Goal: Information Seeking & Learning: Learn about a topic

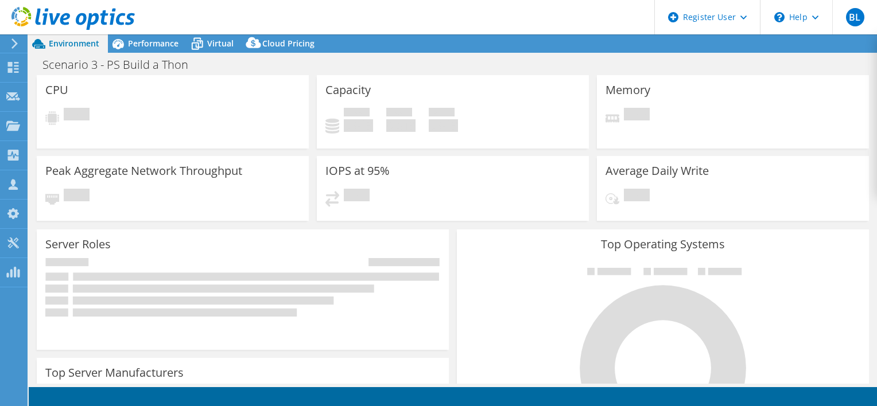
select select "USD"
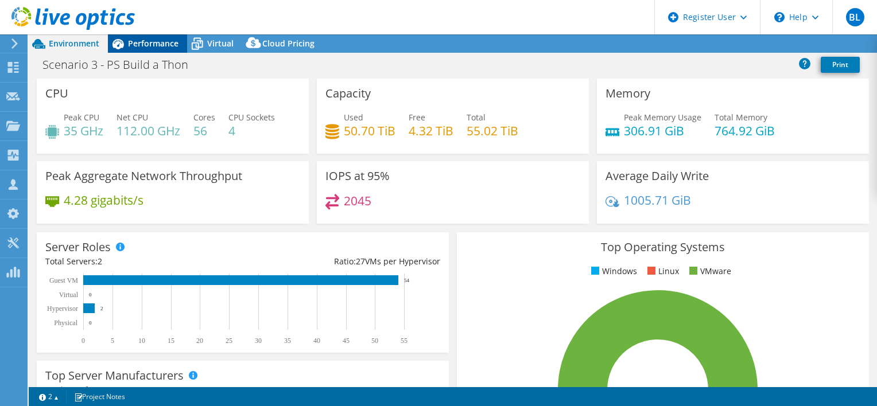
click at [152, 47] on span "Performance" at bounding box center [153, 43] width 51 height 11
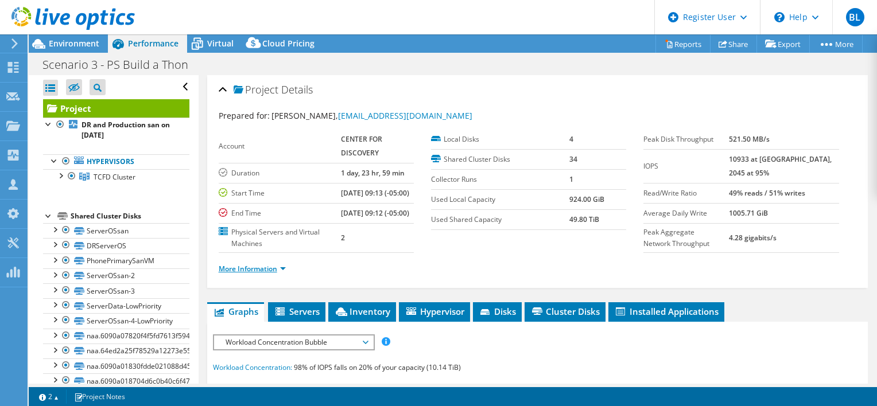
click at [271, 274] on link "More Information" at bounding box center [252, 269] width 67 height 10
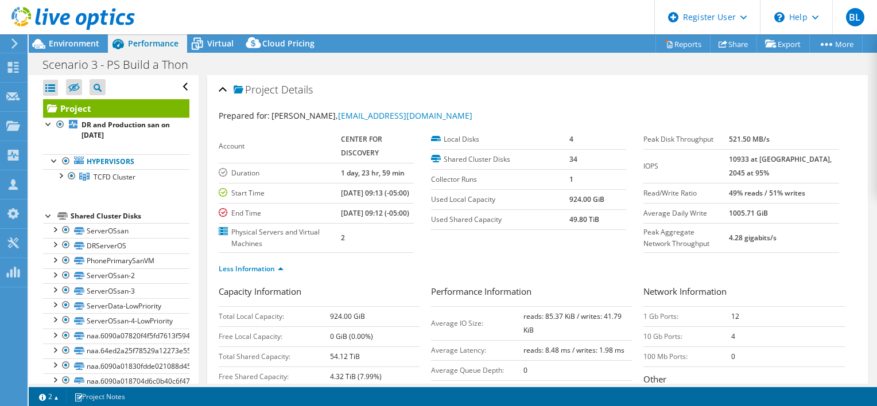
click at [423, 253] on div "Account CENTER FOR DISCOVERY Duration 1 day, 23 hr, 59 min Start Time [DATE] 09…" at bounding box center [325, 191] width 212 height 123
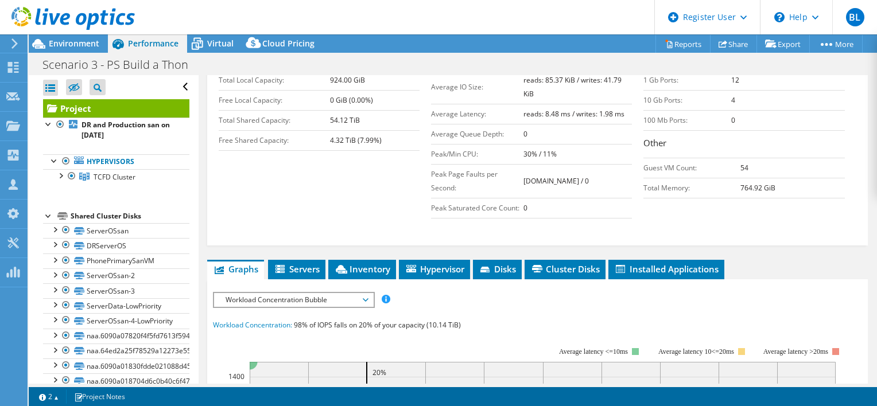
scroll to position [230, 0]
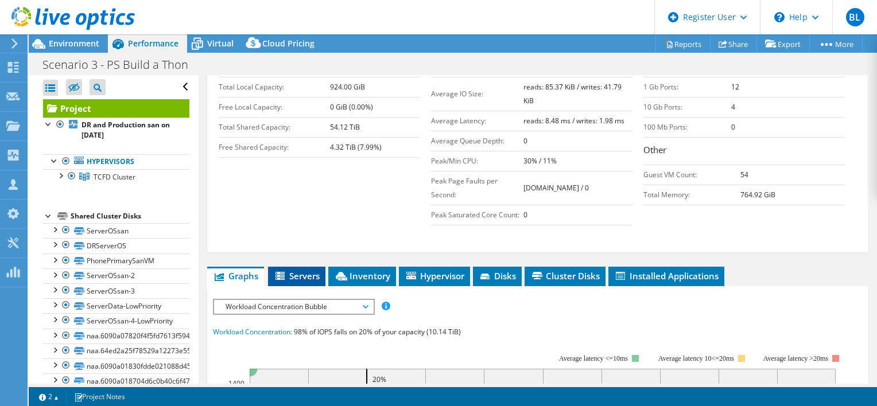
click at [312, 282] on span "Servers" at bounding box center [297, 275] width 46 height 11
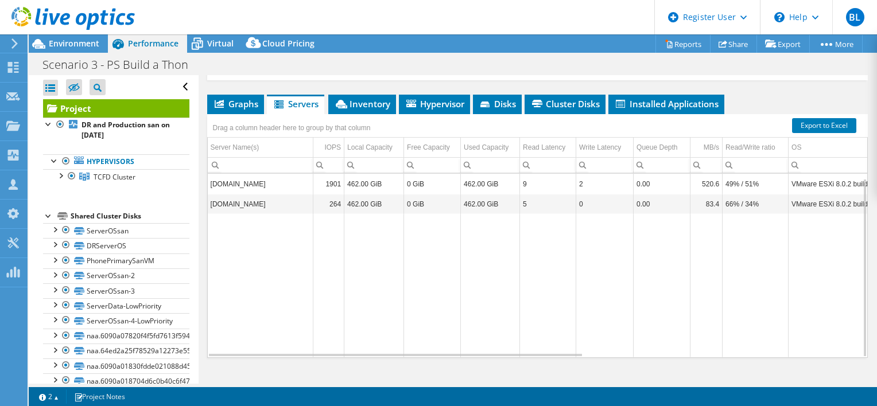
scroll to position [444, 0]
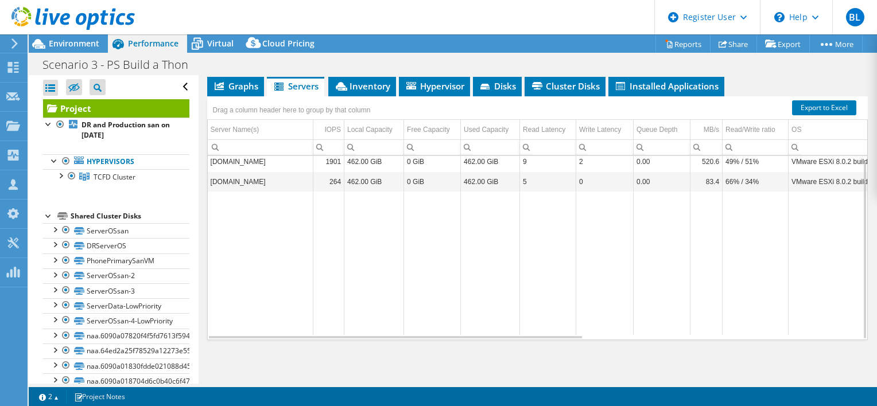
drag, startPoint x: 360, startPoint y: 332, endPoint x: 383, endPoint y: 333, distance: 23.0
click at [383, 333] on td "Data grid" at bounding box center [374, 263] width 60 height 143
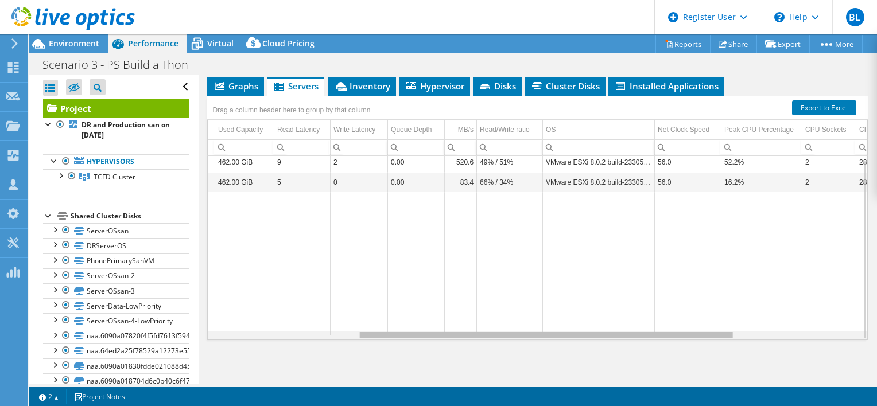
scroll to position [0, 284]
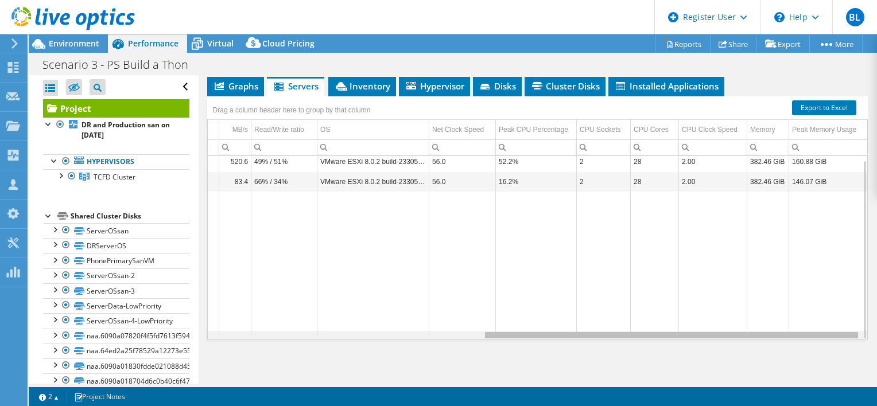
drag, startPoint x: 372, startPoint y: 337, endPoint x: 681, endPoint y: 339, distance: 308.7
click at [681, 339] on body "BL Dell User [PERSON_NAME][EMAIL_ADDRESS][PERSON_NAME][DOMAIN_NAME] Dell My Pro…" at bounding box center [438, 203] width 877 height 406
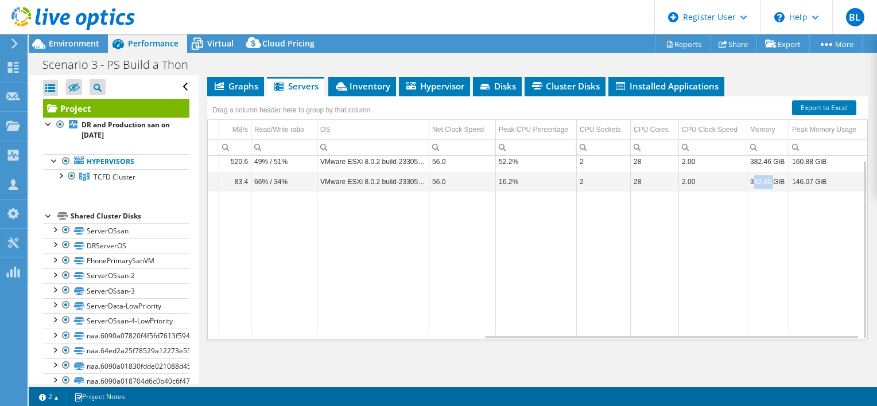
drag, startPoint x: 744, startPoint y: 184, endPoint x: 764, endPoint y: 183, distance: 20.7
click at [764, 183] on td "382.46 GiB" at bounding box center [768, 182] width 42 height 20
click at [764, 182] on td "382.46 GiB" at bounding box center [768, 182] width 42 height 20
copy td "382.46"
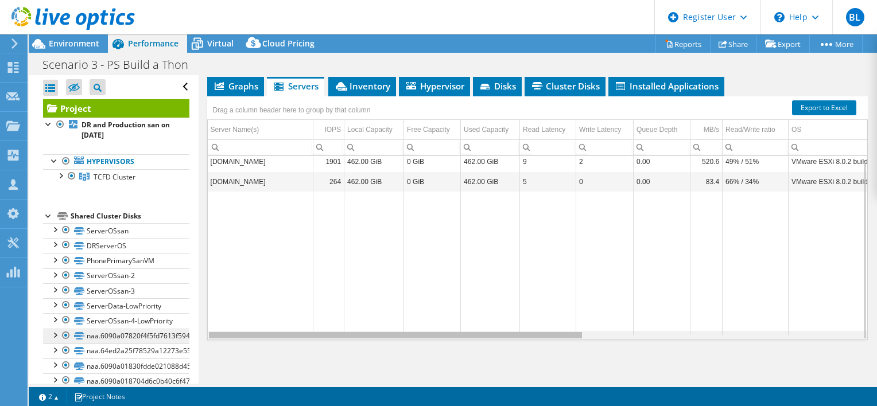
drag, startPoint x: 530, startPoint y: 336, endPoint x: 110, endPoint y: 337, distance: 419.5
click at [110, 337] on body "BL Dell User [PERSON_NAME][EMAIL_ADDRESS][PERSON_NAME][DOMAIN_NAME] Dell My Pro…" at bounding box center [438, 203] width 877 height 406
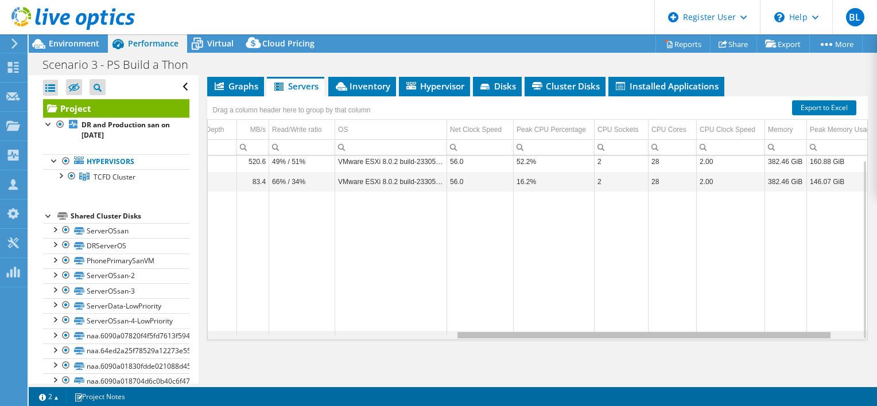
scroll to position [0, 479]
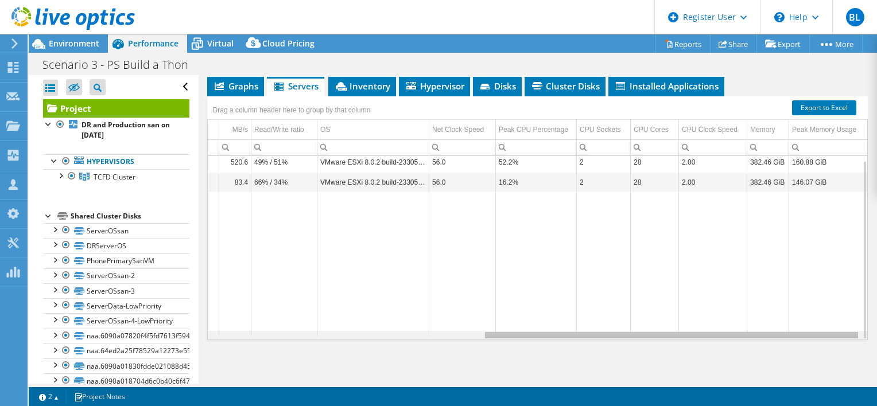
drag, startPoint x: 509, startPoint y: 335, endPoint x: 813, endPoint y: 319, distance: 304.0
click at [813, 319] on body "BL Dell User [PERSON_NAME][EMAIL_ADDRESS][PERSON_NAME][DOMAIN_NAME] Dell My Pro…" at bounding box center [438, 203] width 877 height 406
